Goal: Information Seeking & Learning: Check status

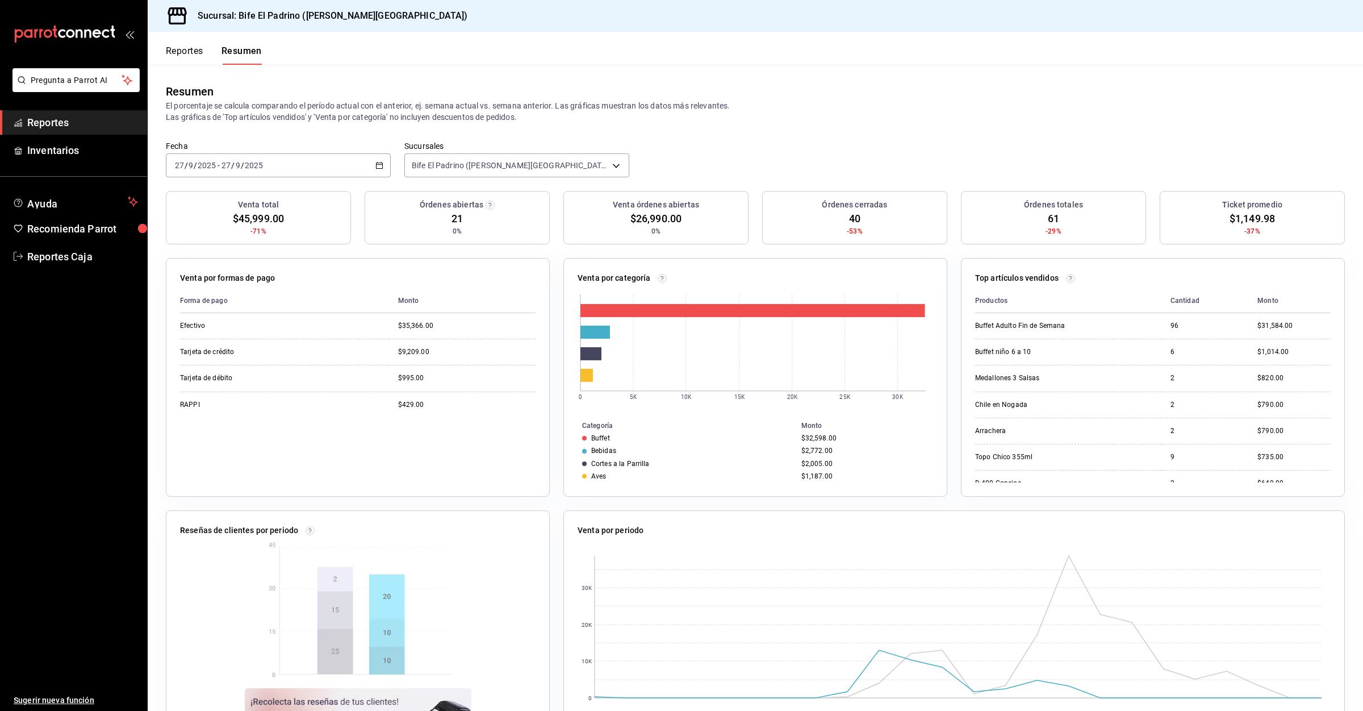
click at [65, 124] on span "Reportes" at bounding box center [82, 122] width 111 height 15
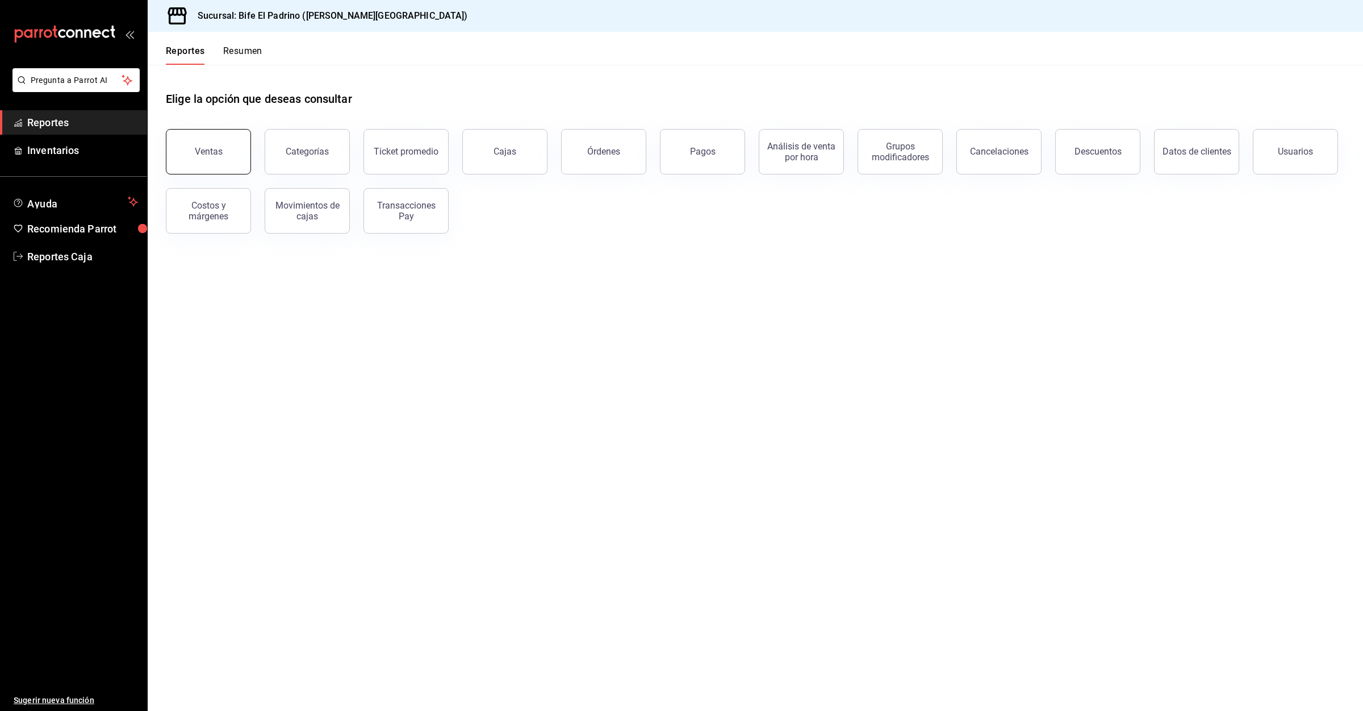
click at [232, 150] on button "Ventas" at bounding box center [208, 151] width 85 height 45
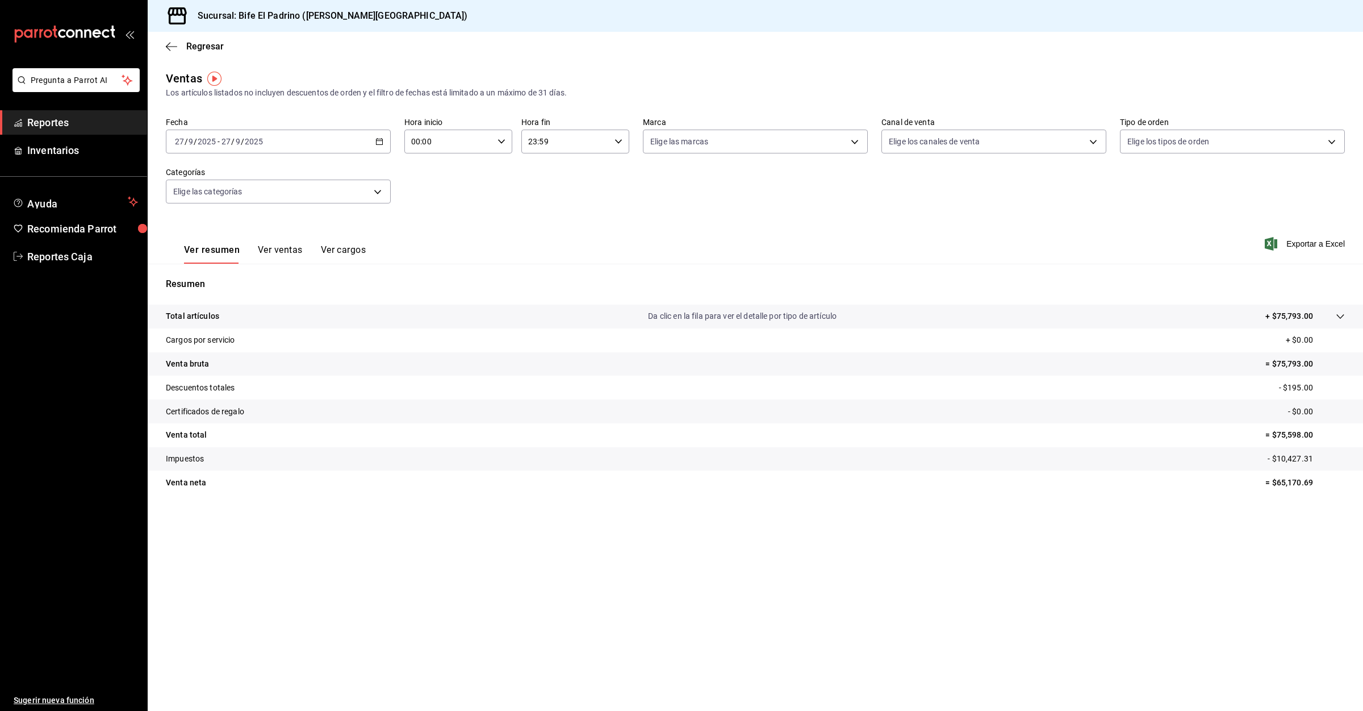
click at [457, 145] on input "00:00" at bounding box center [448, 141] width 89 height 23
click at [436, 241] on button "03" at bounding box center [431, 252] width 49 height 23
type input "03:00"
